Goal: Book appointment/travel/reservation

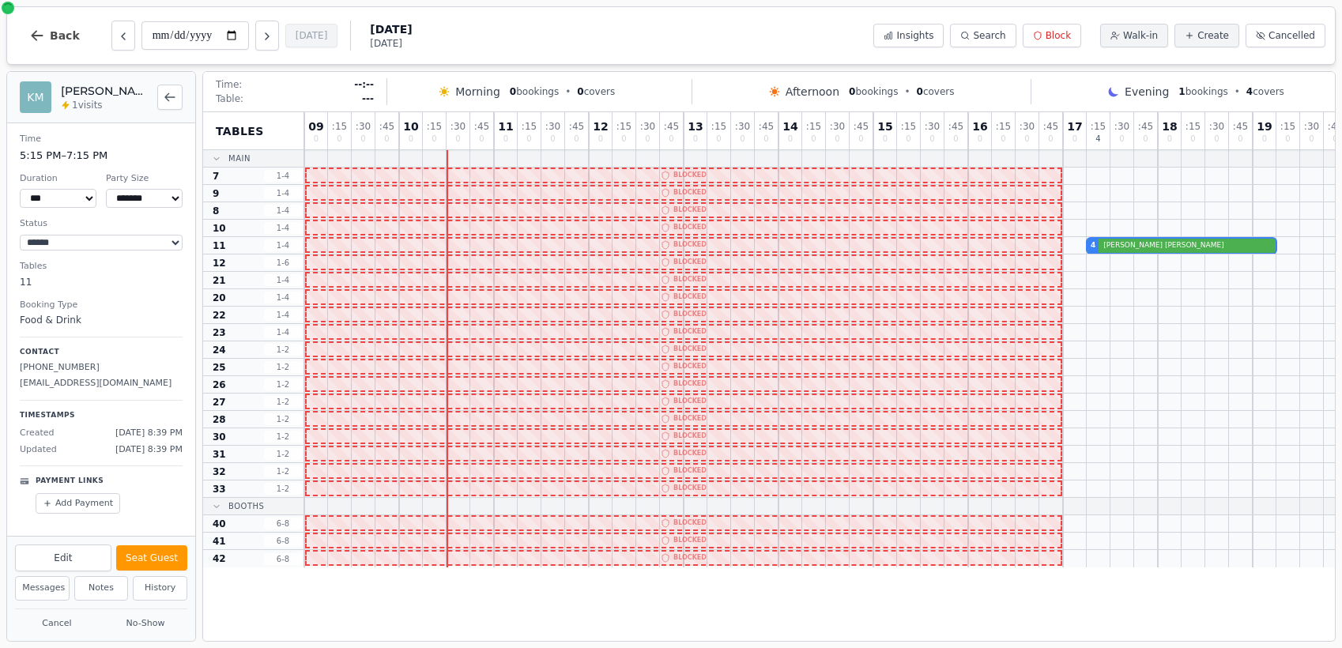
select select "****"
select select "*"
click at [268, 34] on icon "Next day" at bounding box center [267, 36] width 13 height 13
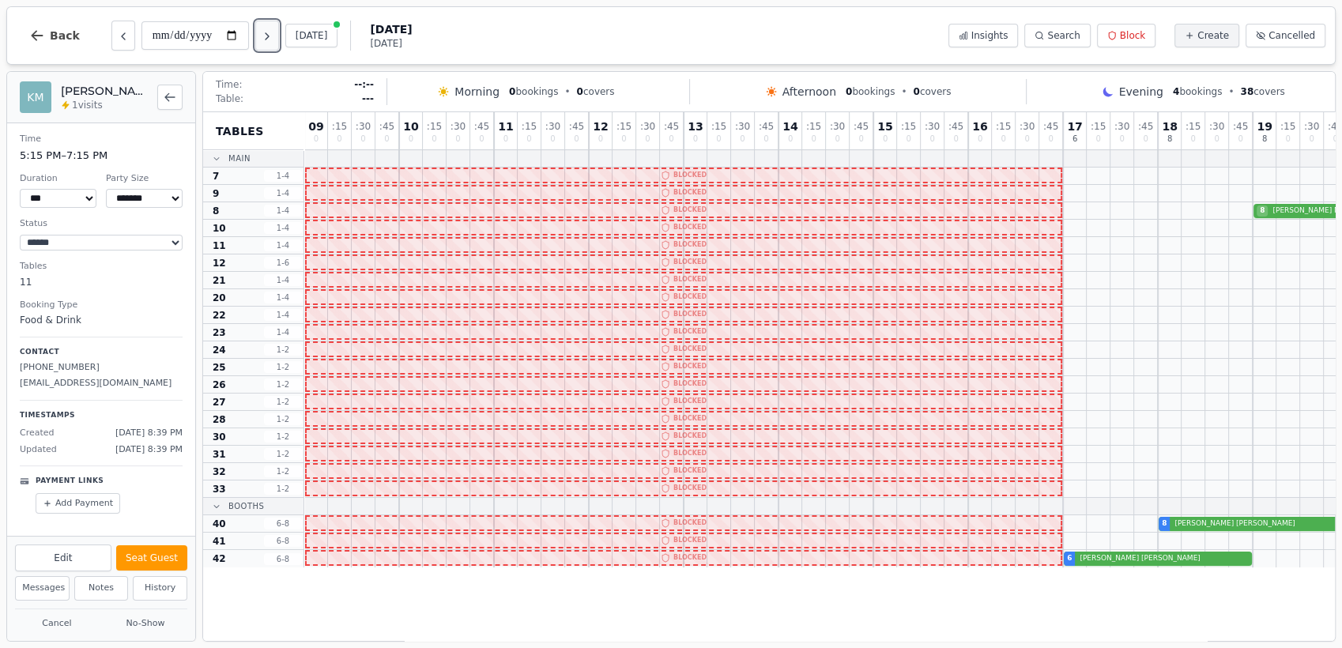
click at [268, 34] on icon "Next day" at bounding box center [267, 36] width 13 height 13
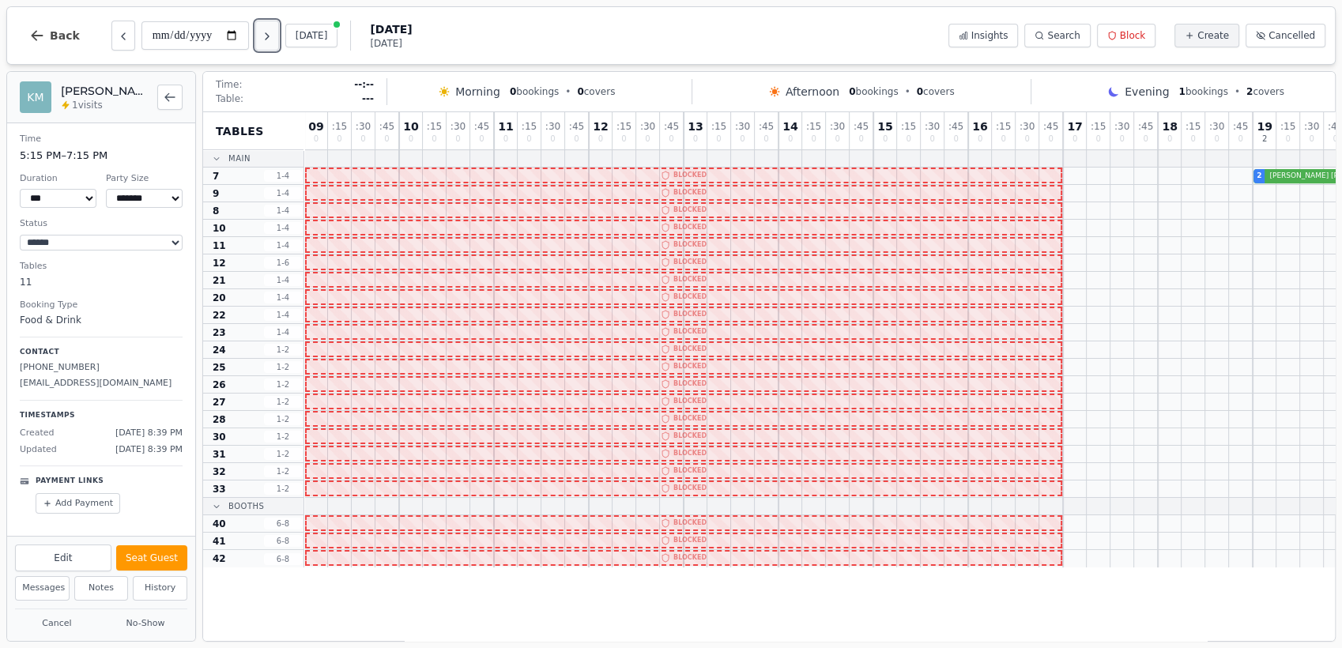
click at [268, 34] on icon "Next day" at bounding box center [267, 36] width 13 height 13
click at [117, 37] on icon "Previous day" at bounding box center [123, 36] width 13 height 13
click at [272, 35] on icon "Next day" at bounding box center [267, 36] width 13 height 13
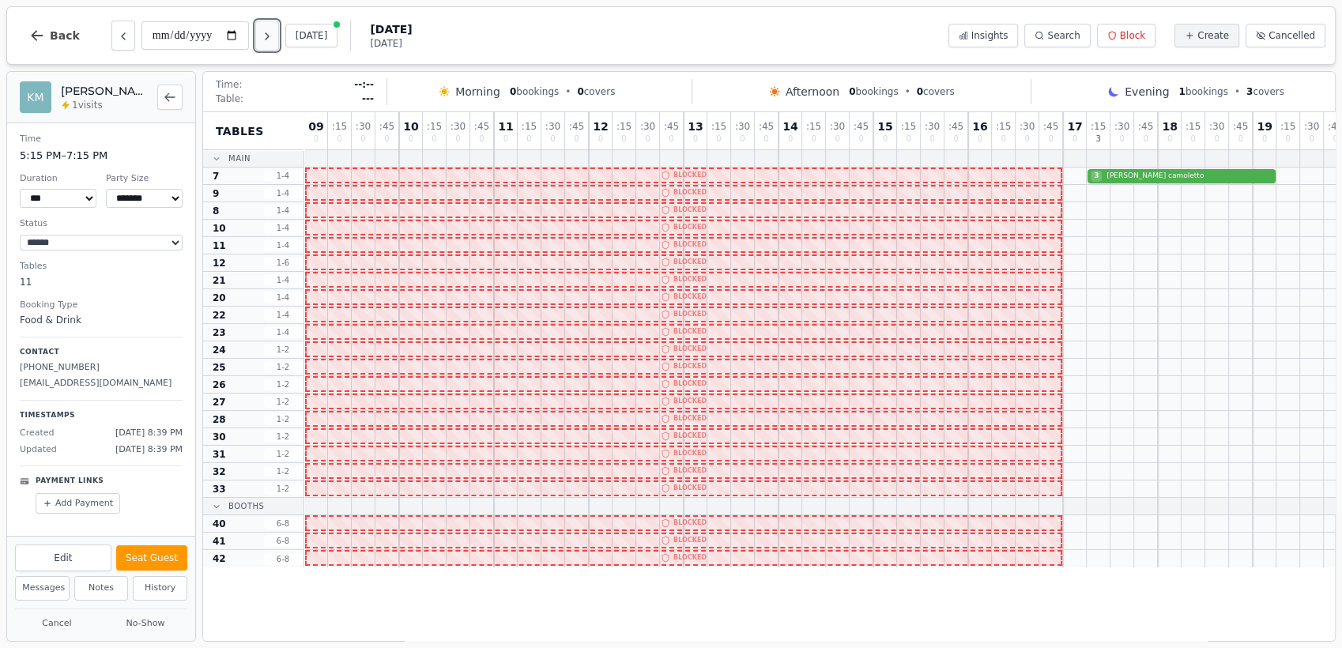
click at [272, 32] on icon "Next day" at bounding box center [267, 36] width 13 height 13
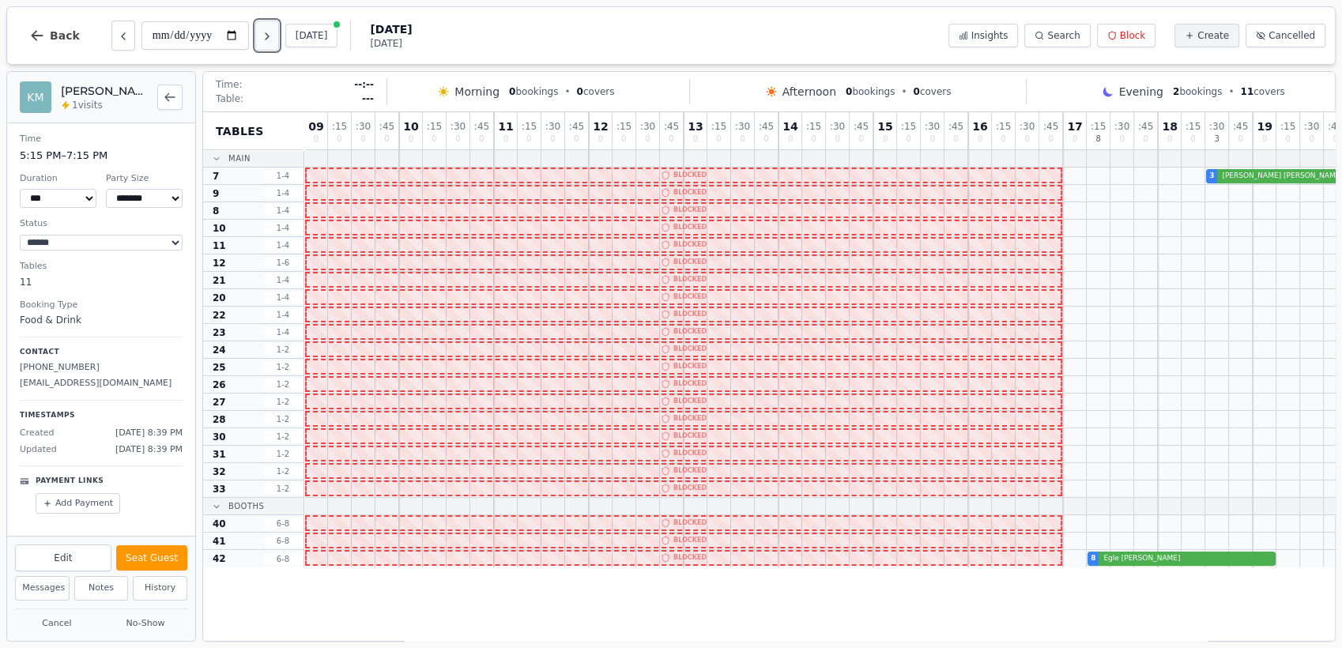
click at [272, 32] on icon "Next day" at bounding box center [267, 36] width 13 height 13
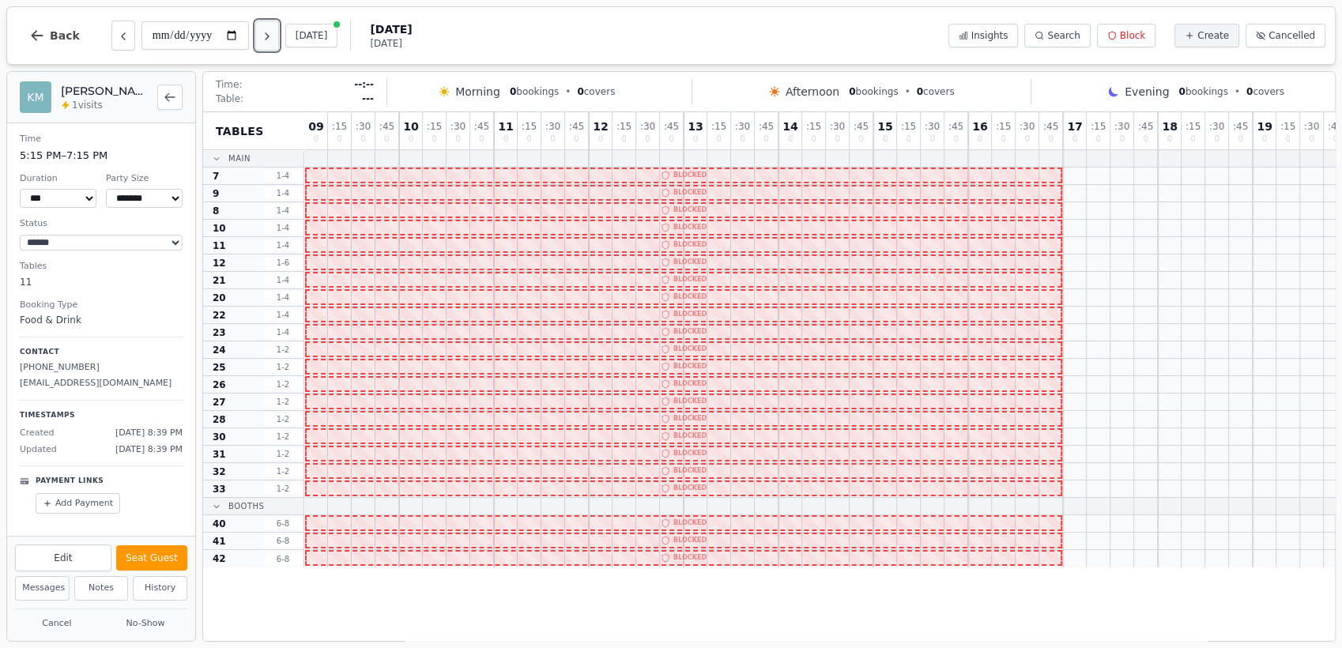
click at [272, 32] on icon "Next day" at bounding box center [267, 36] width 13 height 13
type input "**********"
